Goal: Obtain resource: Obtain resource

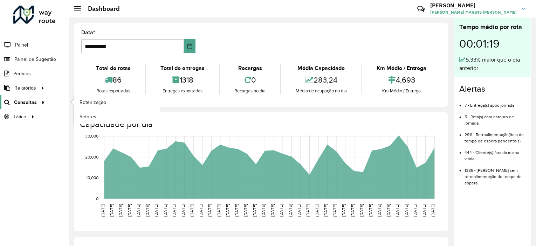
click at [21, 101] on span "Consultas" at bounding box center [25, 102] width 23 height 7
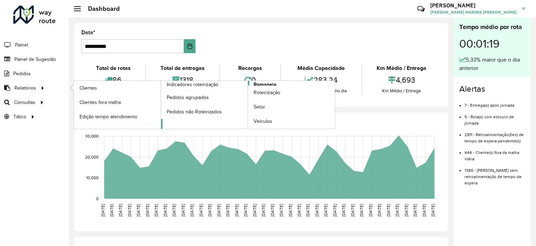
click at [271, 83] on span "Romaneio" at bounding box center [265, 84] width 23 height 7
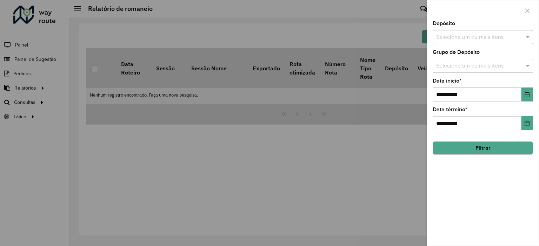
click at [478, 37] on input "text" at bounding box center [479, 37] width 90 height 8
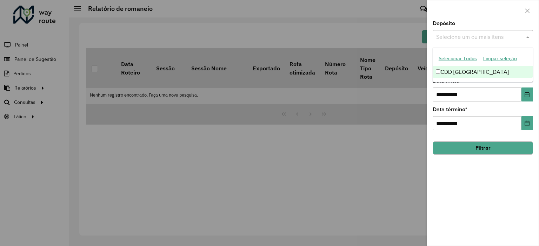
click at [454, 71] on div "CDD Rio de Janeiro" at bounding box center [483, 72] width 100 height 12
click at [478, 16] on div at bounding box center [482, 10] width 111 height 21
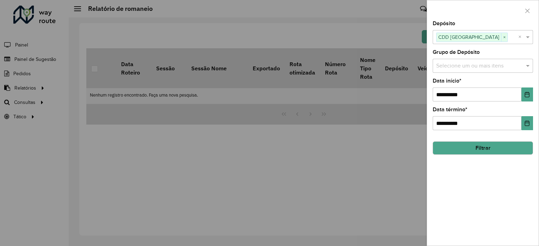
click at [471, 67] on input "text" at bounding box center [479, 66] width 90 height 8
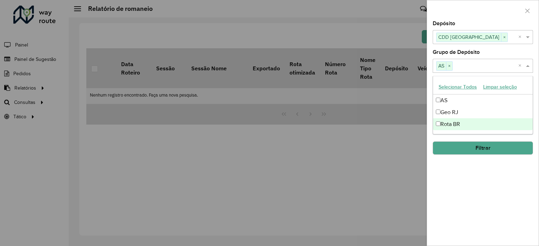
click at [459, 175] on div "**********" at bounding box center [482, 133] width 111 height 225
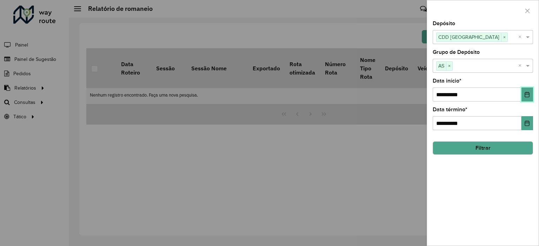
click at [527, 94] on icon "Choose Date" at bounding box center [526, 95] width 5 height 6
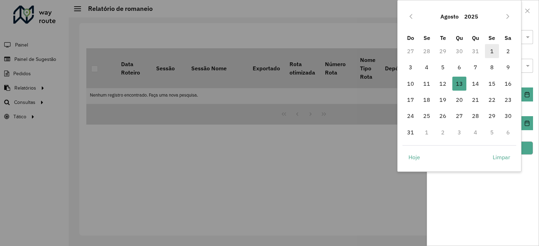
click at [492, 51] on span "1" at bounding box center [492, 51] width 14 height 14
type input "**********"
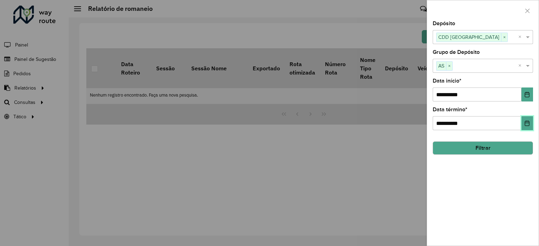
click at [526, 124] on icon "Choose Date" at bounding box center [527, 124] width 6 height 6
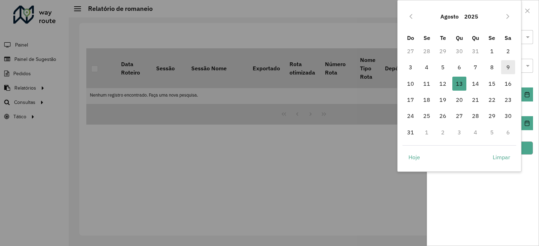
click at [508, 65] on span "9" at bounding box center [508, 67] width 14 height 14
type input "**********"
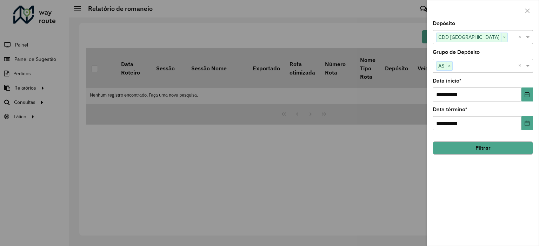
click at [482, 148] on button "Filtrar" at bounding box center [482, 148] width 100 height 13
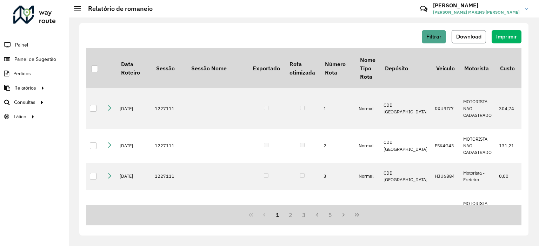
click at [473, 40] on button "Download" at bounding box center [468, 36] width 34 height 13
click at [438, 37] on span "Filtrar" at bounding box center [433, 37] width 15 height 6
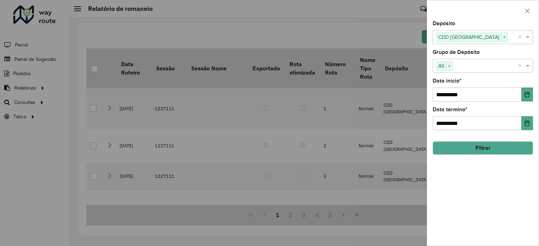
click at [528, 9] on icon "button" at bounding box center [527, 11] width 6 height 6
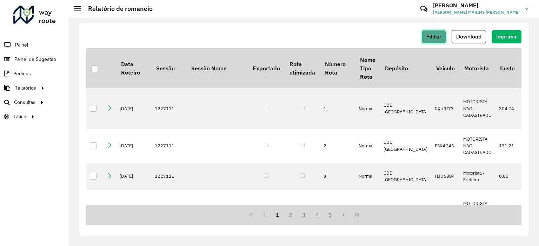
click at [436, 40] on button "Filtrar" at bounding box center [433, 36] width 24 height 13
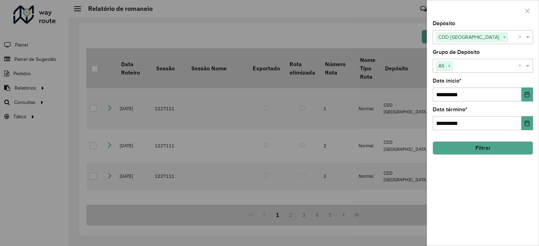
click at [478, 148] on button "Filtrar" at bounding box center [482, 148] width 100 height 13
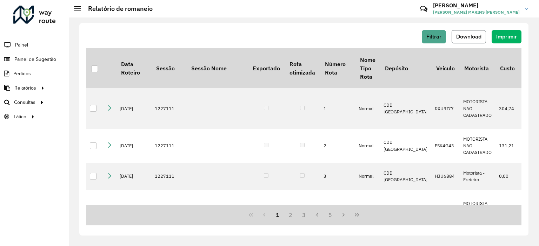
click at [470, 36] on span "Download" at bounding box center [468, 37] width 25 height 6
click at [428, 34] on span "Filtrar" at bounding box center [433, 37] width 15 height 6
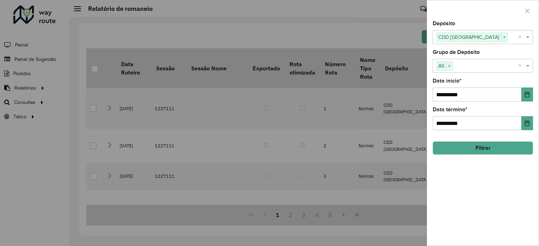
click at [482, 62] on input "text" at bounding box center [485, 66] width 66 height 8
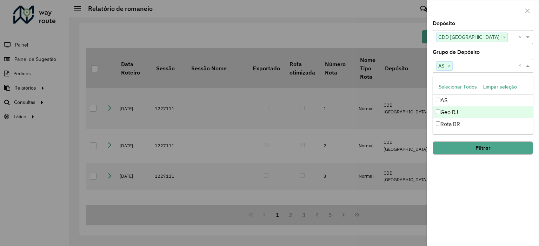
click at [441, 110] on div "Geo RJ" at bounding box center [483, 113] width 100 height 12
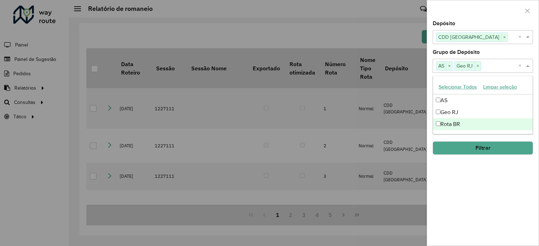
click at [467, 144] on button "Filtrar" at bounding box center [482, 148] width 100 height 13
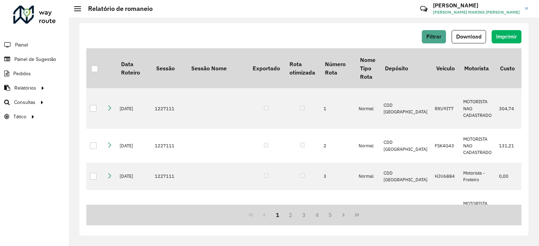
drag, startPoint x: 221, startPoint y: 205, endPoint x: 280, endPoint y: 203, distance: 59.6
click at [280, 203] on div "Data Roteiro Sessão Sessão Nome Exportado Rota otimizada Número Rota Nome Tipo …" at bounding box center [303, 126] width 435 height 157
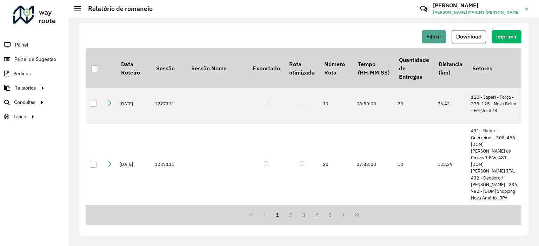
scroll to position [1109, 646]
click at [440, 38] on span "Filtrar" at bounding box center [433, 37] width 15 height 6
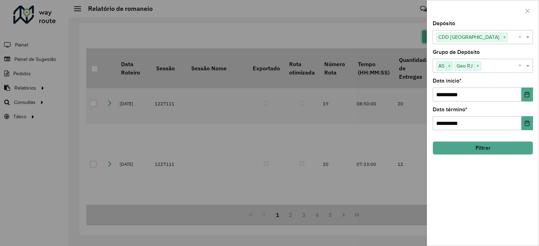
click at [449, 65] on span "×" at bounding box center [449, 66] width 6 height 8
click at [460, 66] on span "×" at bounding box center [459, 66] width 6 height 8
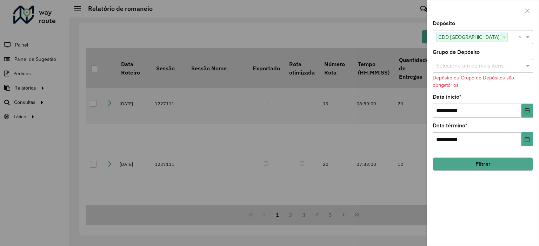
click at [460, 64] on input "text" at bounding box center [479, 66] width 90 height 8
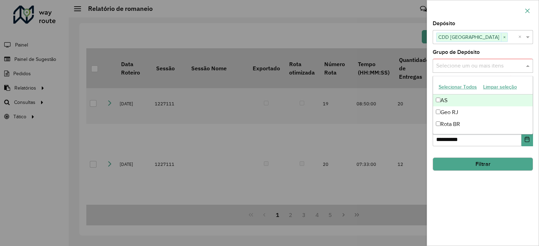
click at [527, 11] on icon "button" at bounding box center [527, 10] width 5 height 5
